Goal: Information Seeking & Learning: Understand process/instructions

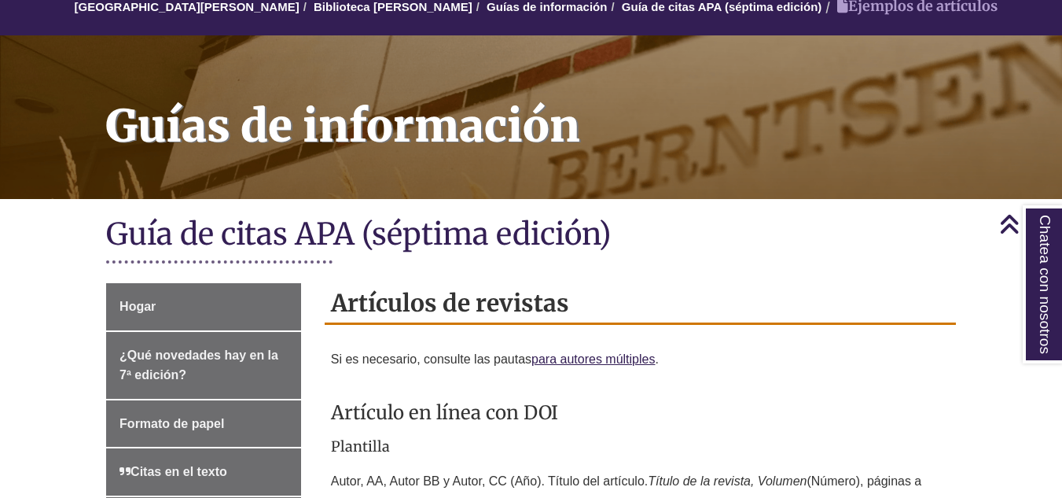
scroll to position [157, 0]
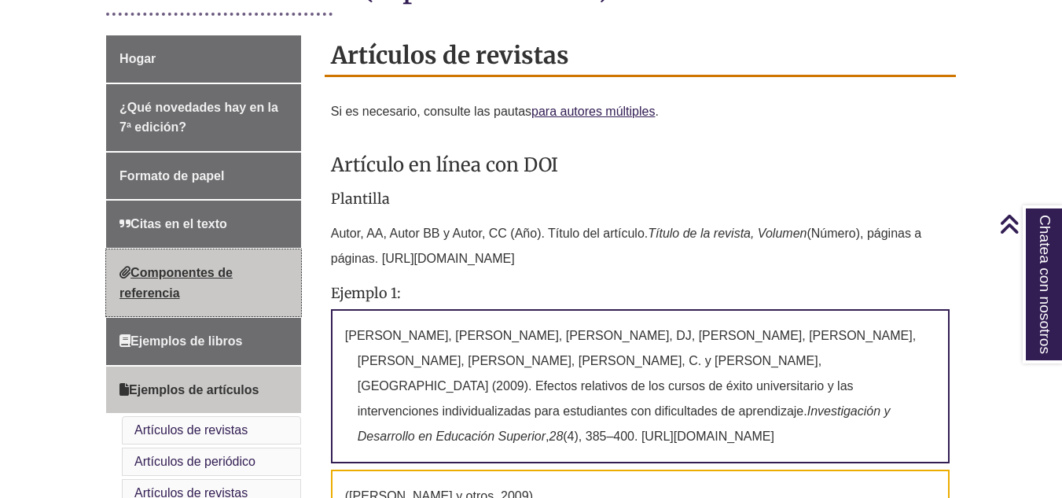
scroll to position [550, 0]
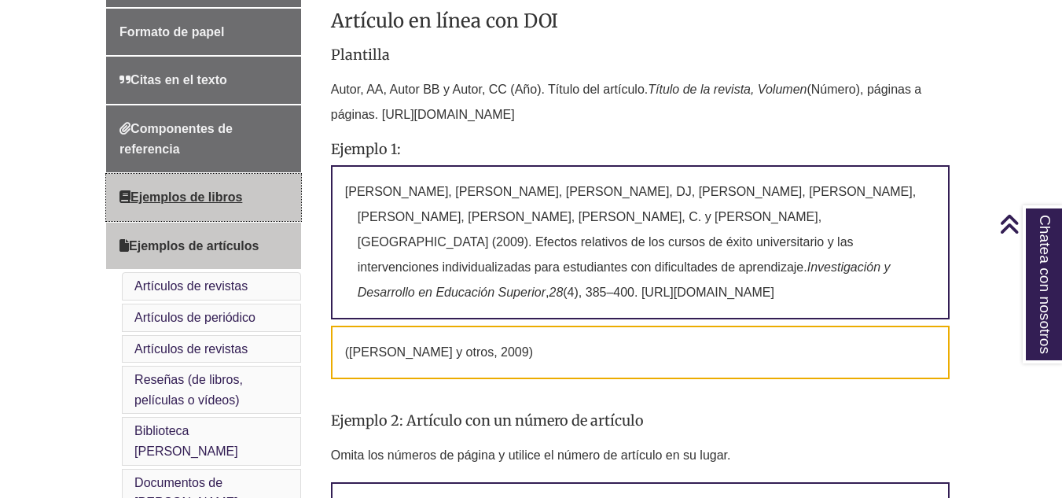
click at [199, 196] on font "Ejemplos de libros" at bounding box center [186, 196] width 112 height 13
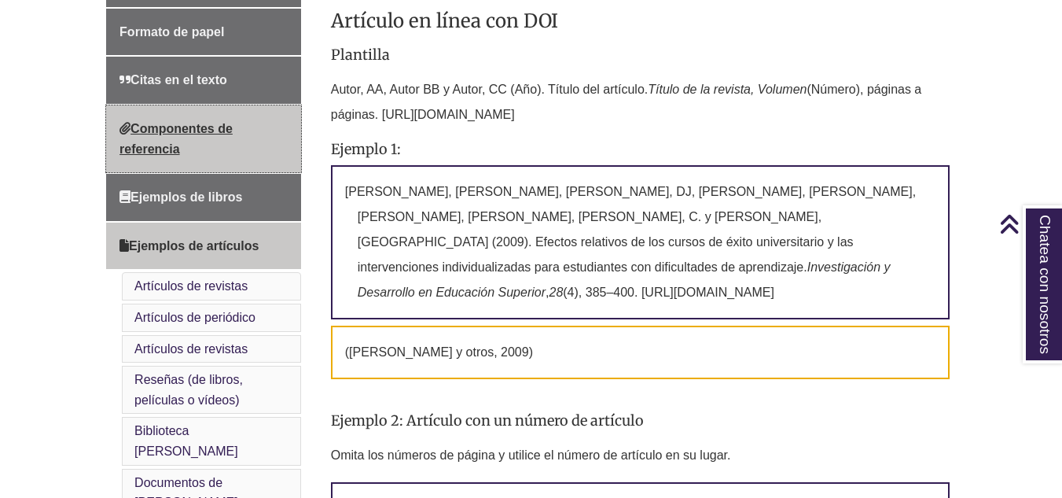
click at [201, 139] on link "Componentes de referencia" at bounding box center [203, 138] width 195 height 67
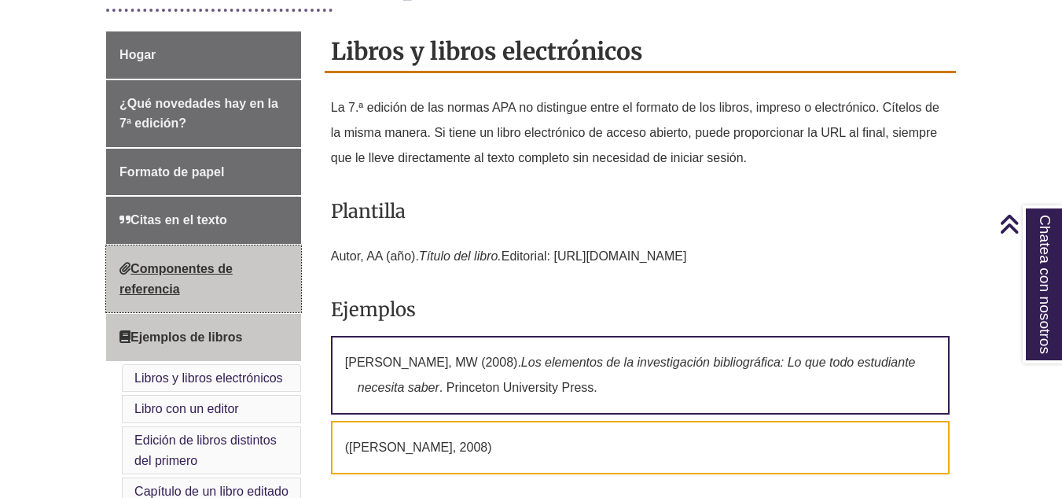
scroll to position [393, 0]
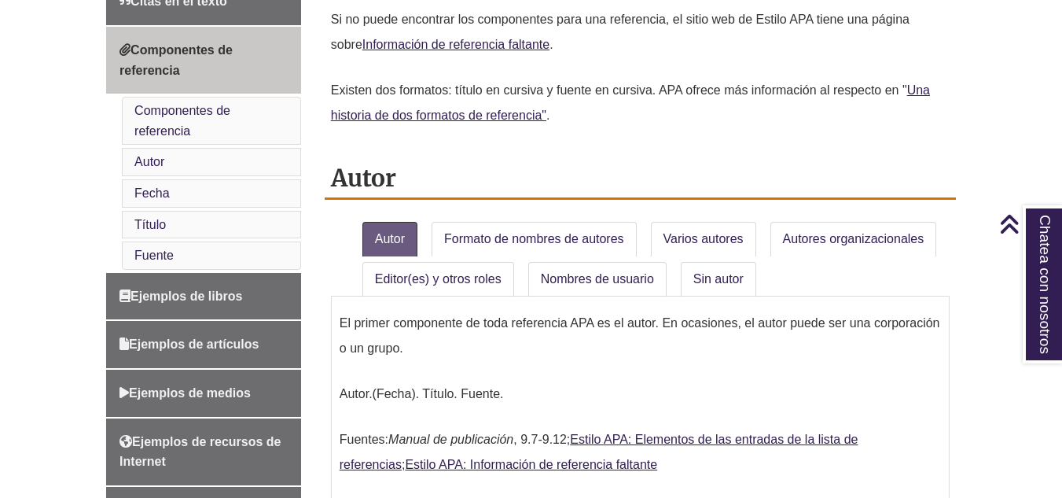
scroll to position [865, 0]
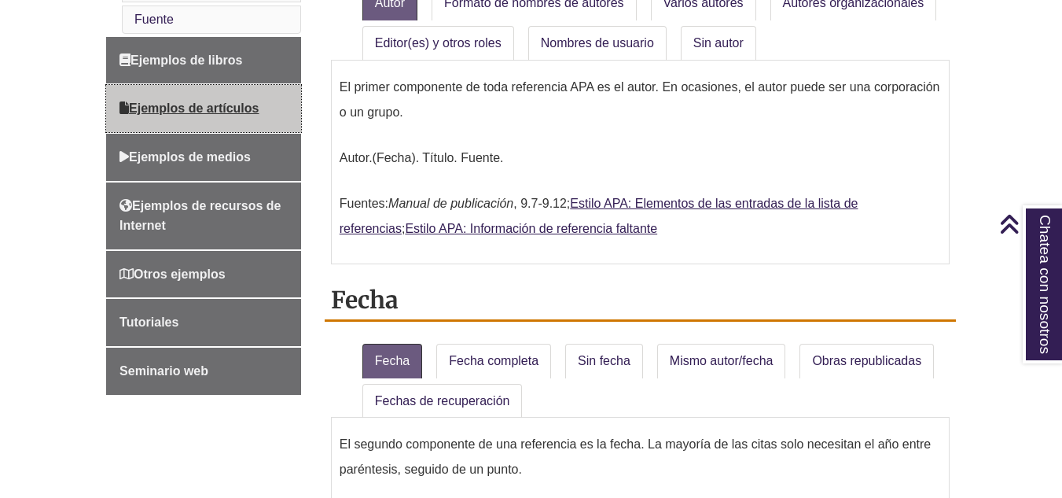
click at [198, 108] on font "Ejemplos de artículos" at bounding box center [194, 107] width 130 height 13
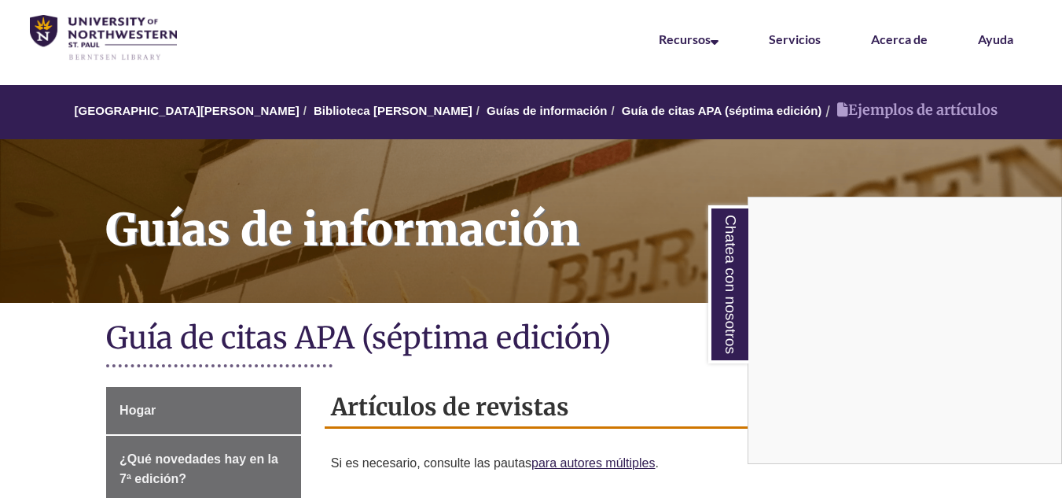
scroll to position [79, 0]
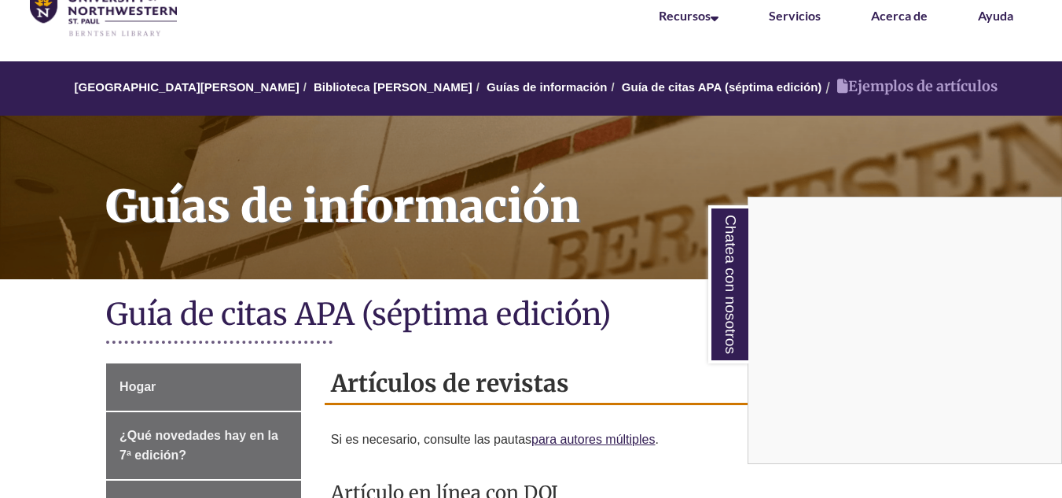
click at [218, 163] on div "Chatea con nosotros" at bounding box center [531, 249] width 1062 height 498
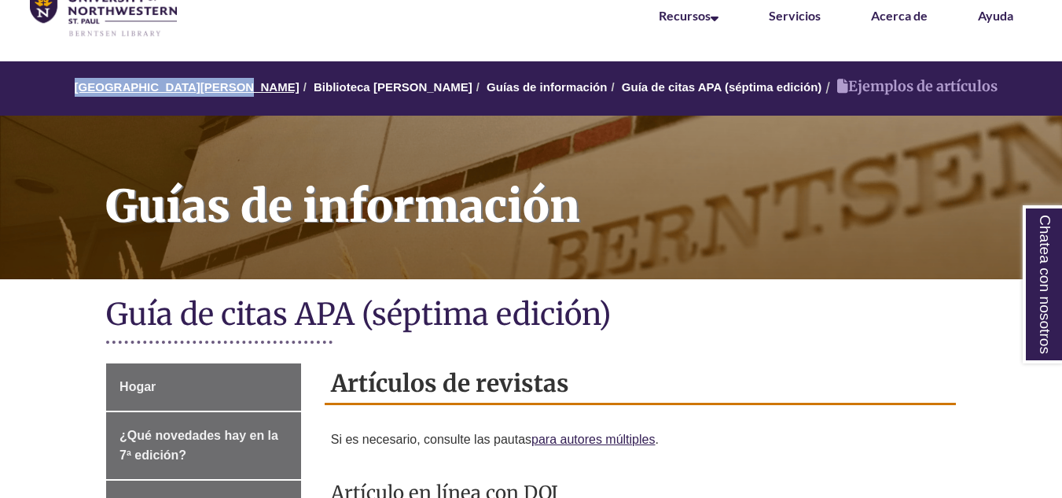
drag, startPoint x: 64, startPoint y: 92, endPoint x: 215, endPoint y: 90, distance: 151.7
click at [215, 90] on ol "Universidad del Noroeste - St. Paul Biblioteca Berntsen Guías de información Gu…" at bounding box center [531, 88] width 1062 height 54
copy font "[GEOGRAPHIC_DATA]"
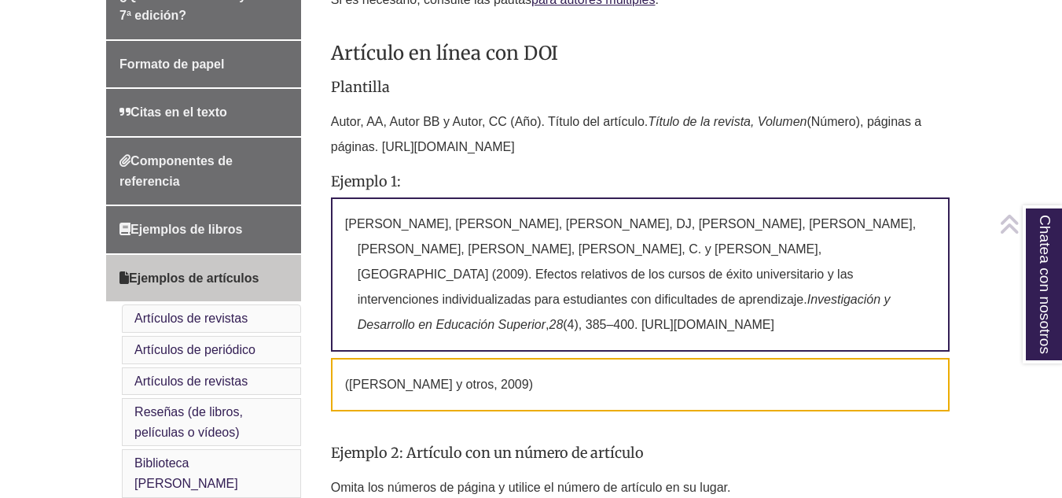
scroll to position [550, 0]
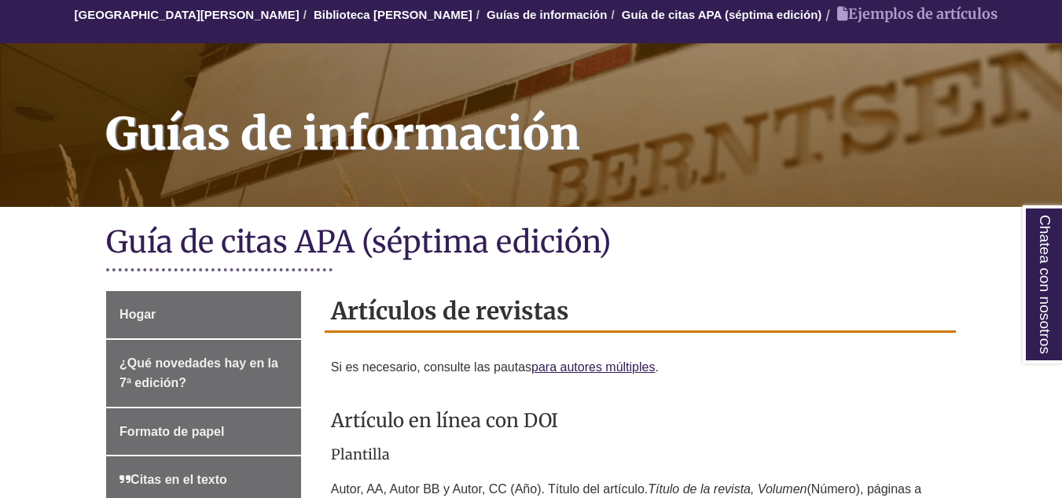
scroll to position [157, 0]
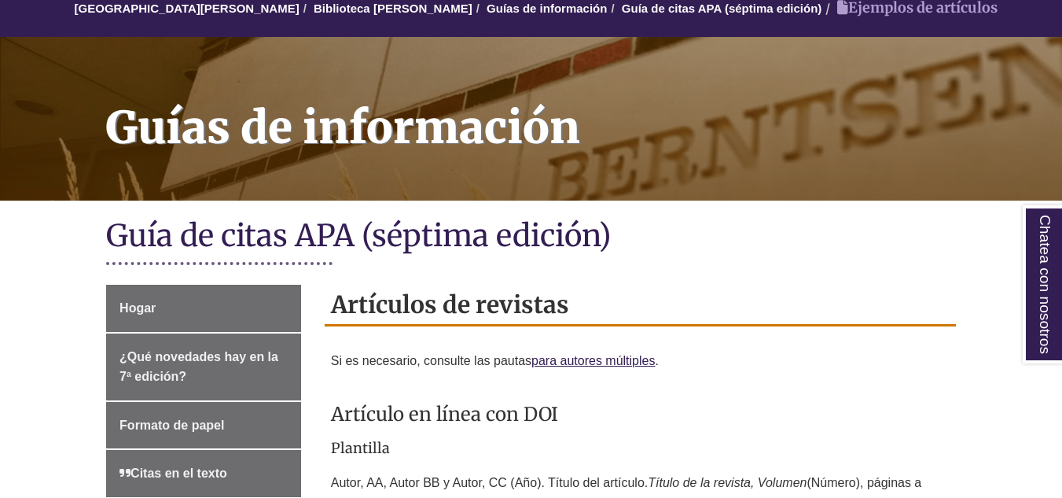
drag, startPoint x: 332, startPoint y: 304, endPoint x: 585, endPoint y: 298, distance: 253.2
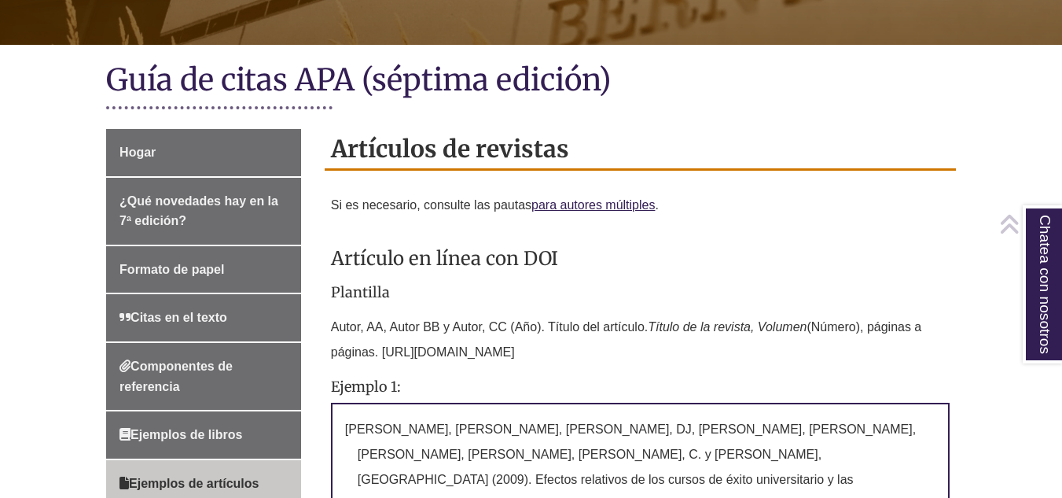
scroll to position [314, 0]
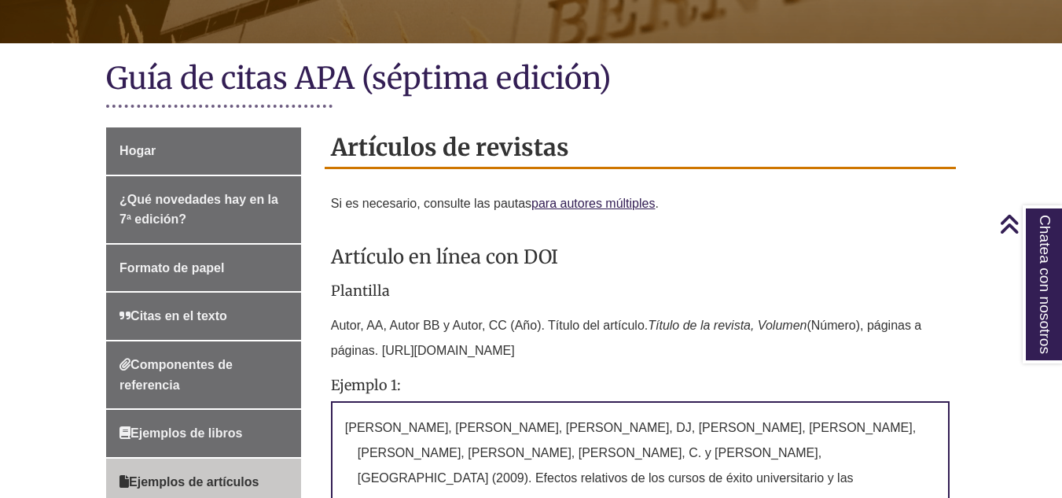
copy font "Artículos de revistas"
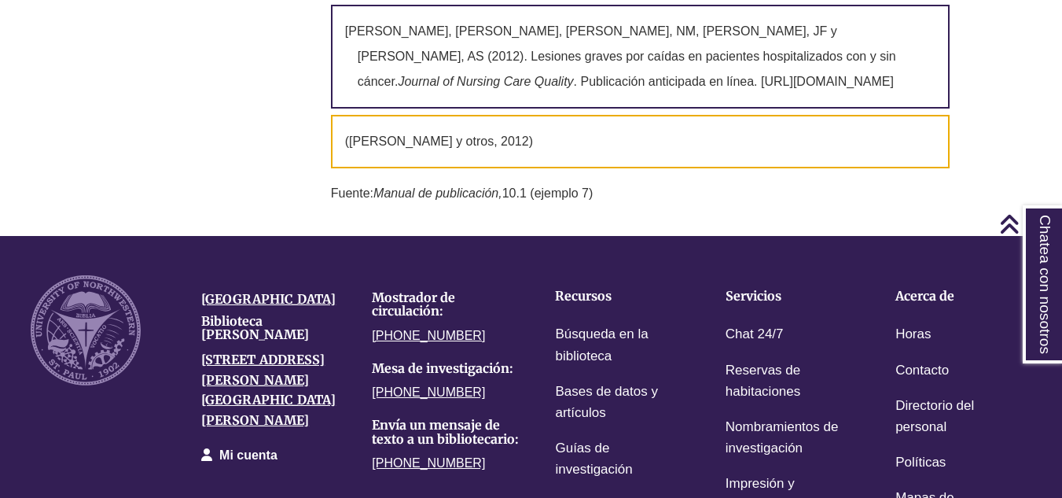
scroll to position [6487, 0]
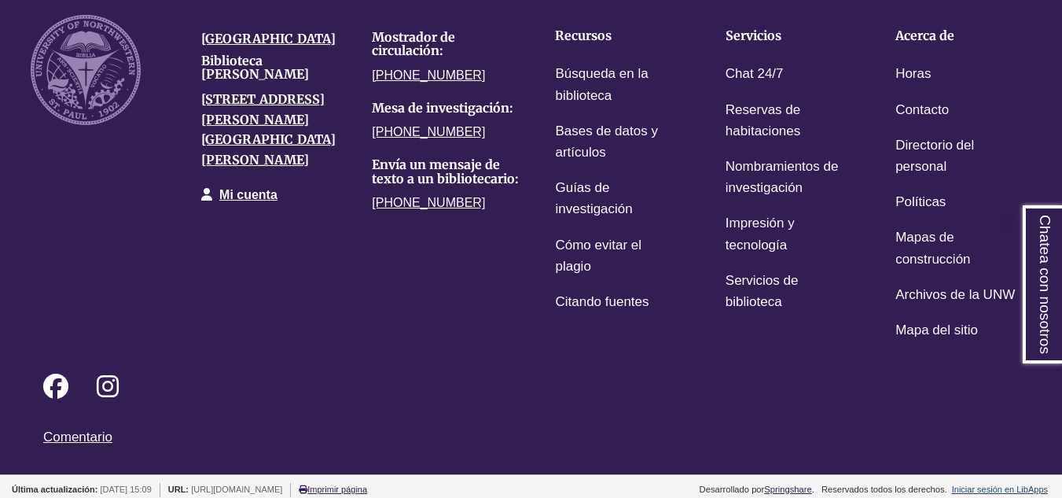
click at [225, 286] on div "Universidad del Noroeste Biblioteca Berntsen 3003 Snelling Ave N St. Paul, MN 5…" at bounding box center [531, 171] width 1024 height 354
click at [363, 279] on div "Universidad del Noroeste Biblioteca Berntsen 3003 Snelling Ave N St. Paul, MN 5…" at bounding box center [531, 171] width 1024 height 354
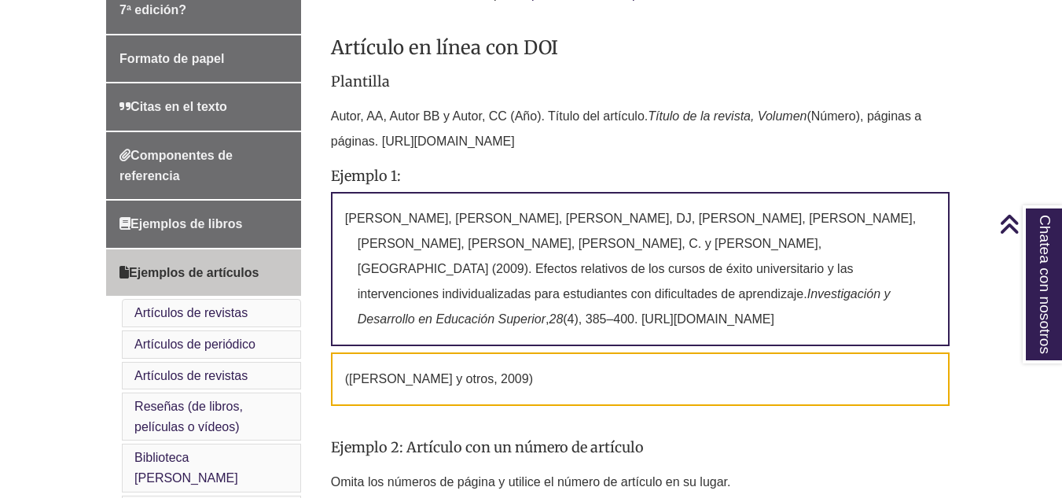
scroll to position [550, 0]
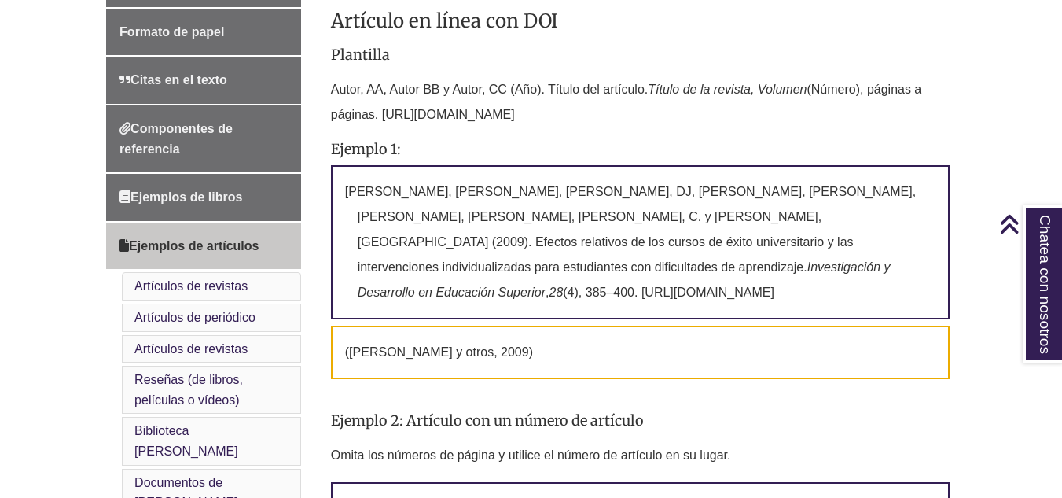
click at [382, 361] on div "Plantilla Autor, AA, Autor BB y Autor, CC (Año). Título del artículo. Título de…" at bounding box center [640, 333] width 619 height 573
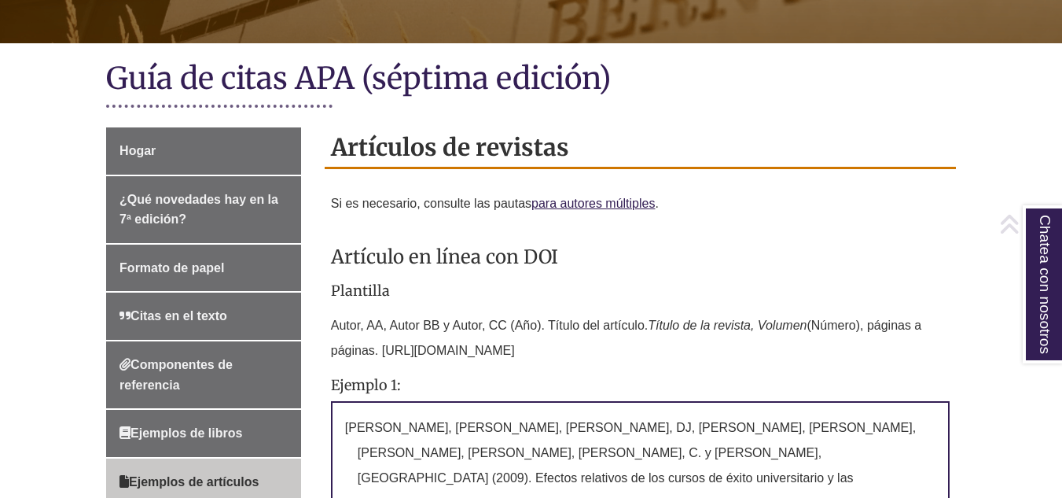
scroll to position [472, 0]
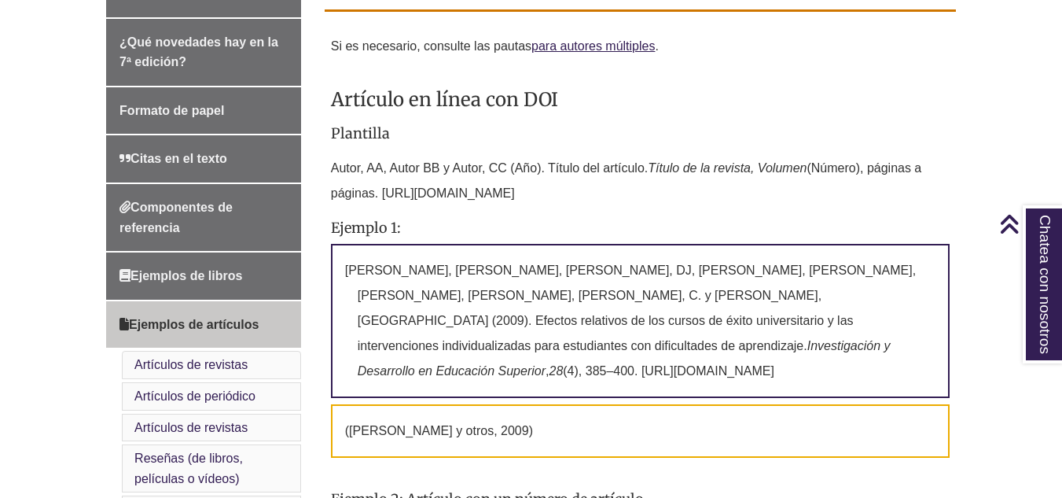
drag, startPoint x: 578, startPoint y: 192, endPoint x: 333, endPoint y: 173, distance: 246.0
click at [333, 173] on p "Autor, AA, Autor BB y Autor, CC (Año). Título del artículo. Título de la revist…" at bounding box center [640, 180] width 619 height 63
copy p "Autor, AA, Autor BB y Autor, CC (Año). Título del artículo. Título de la revist…"
